Goal: Transaction & Acquisition: Purchase product/service

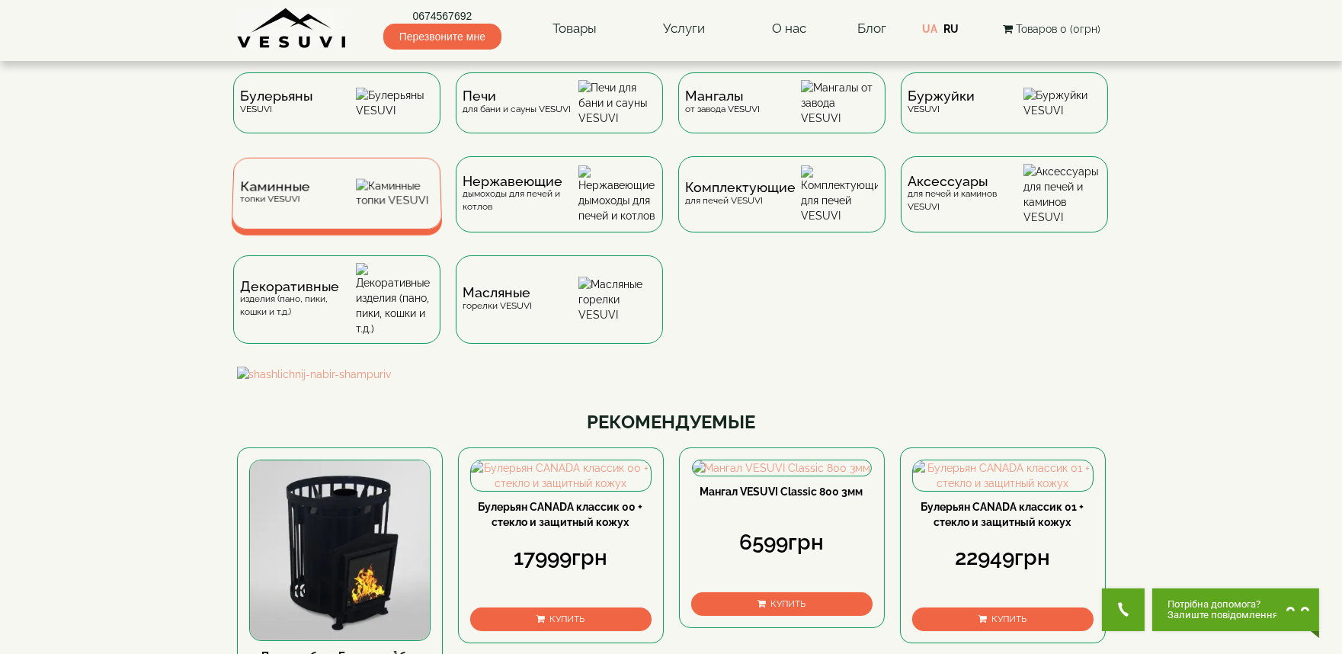
click at [353, 207] on div "Каминные топки VESUVI" at bounding box center [336, 194] width 211 height 72
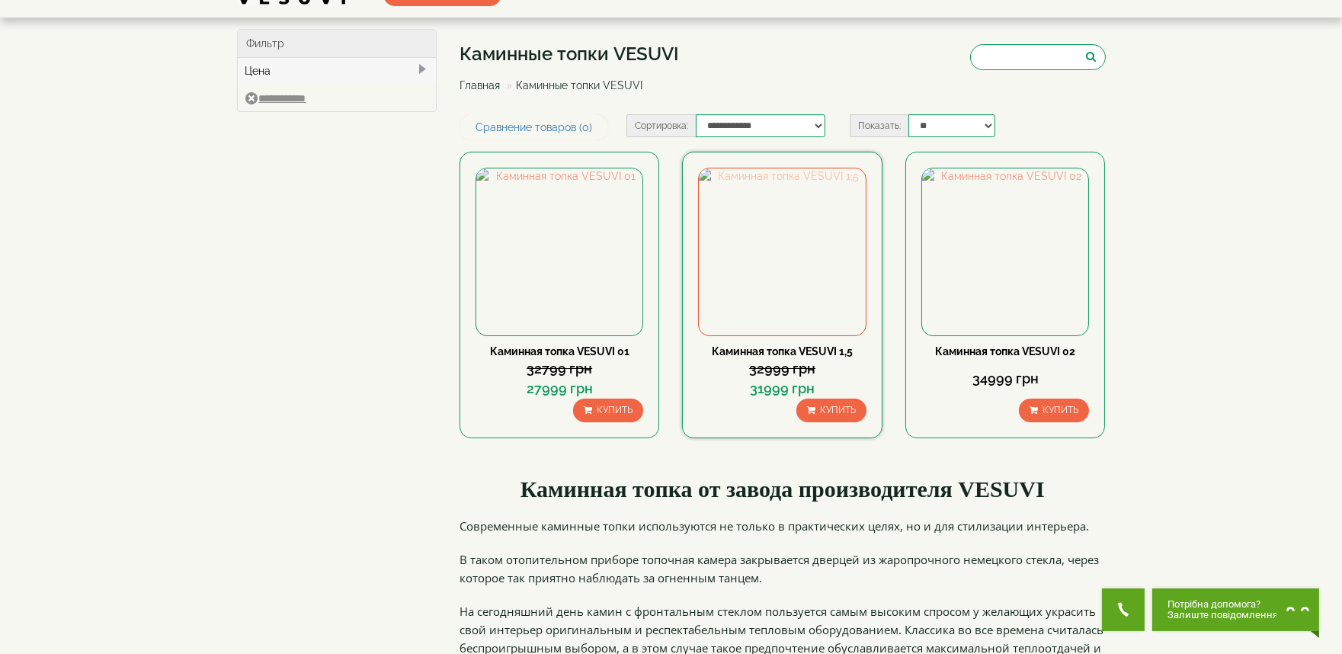
scroll to position [85, 0]
